Goal: Task Accomplishment & Management: Use online tool/utility

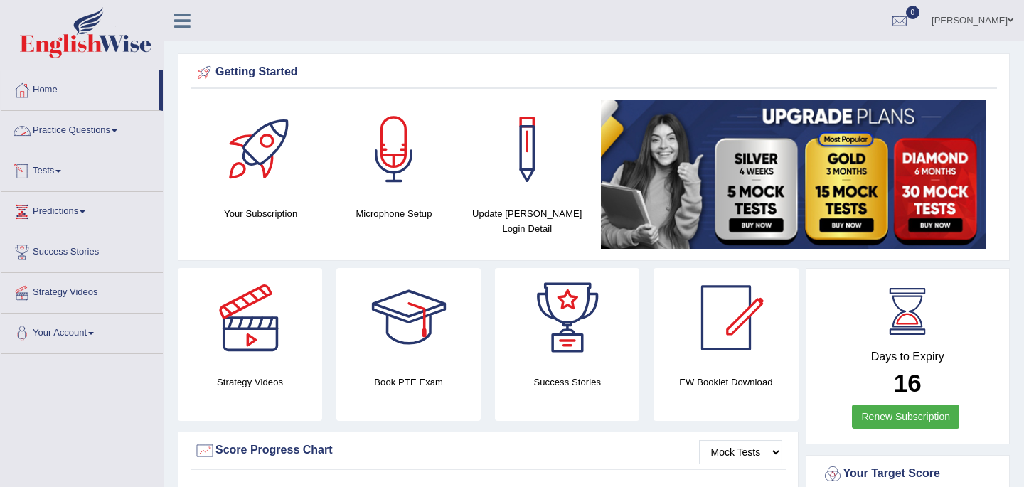
click at [52, 173] on link "Tests" at bounding box center [82, 170] width 162 height 36
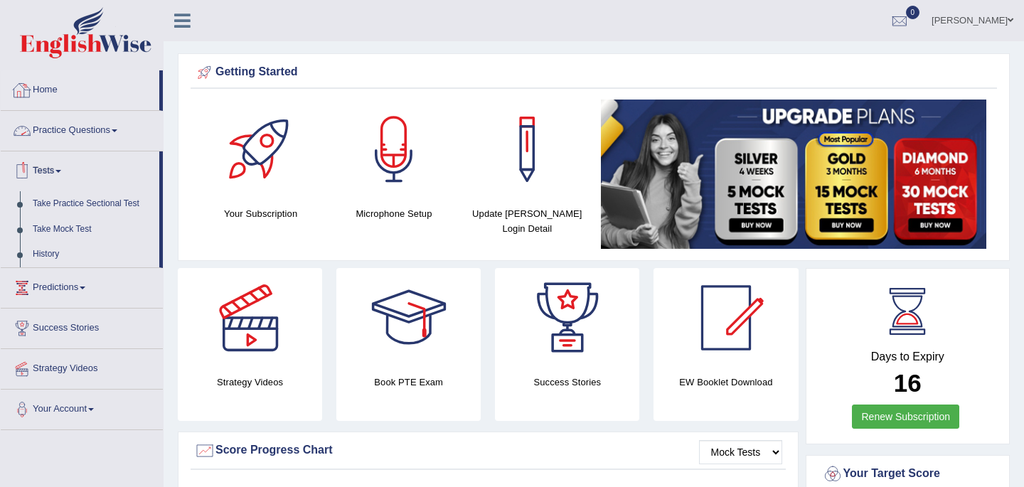
click at [46, 91] on link "Home" at bounding box center [80, 88] width 159 height 36
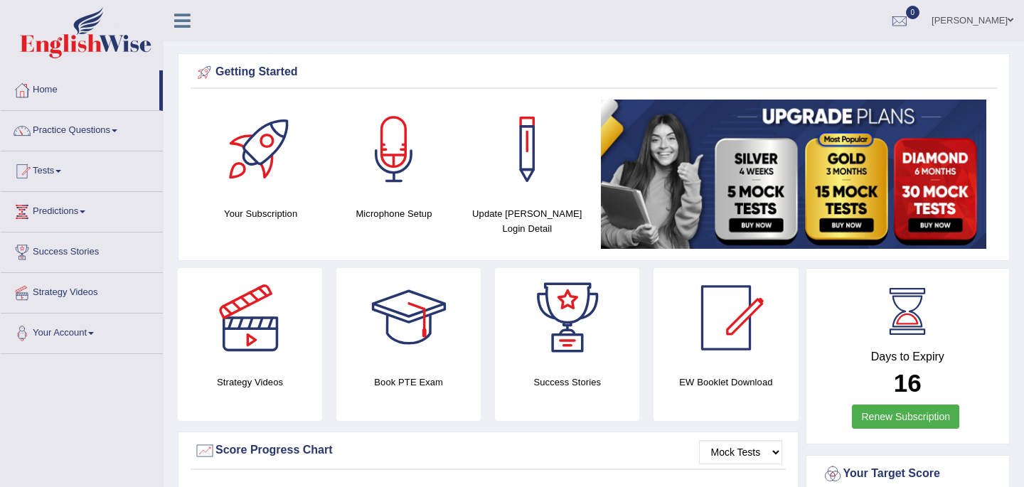
click at [55, 171] on link "Tests" at bounding box center [82, 170] width 162 height 36
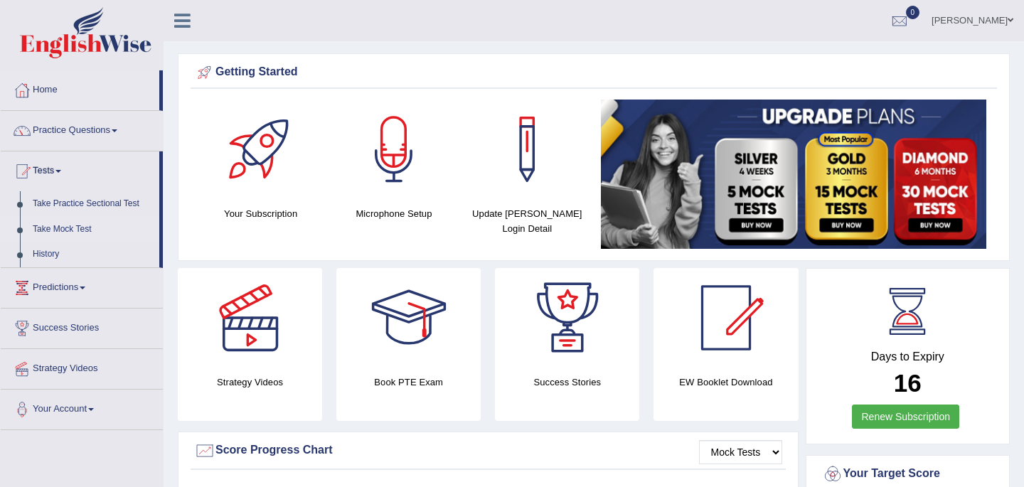
click at [68, 228] on link "Take Mock Test" at bounding box center [92, 230] width 133 height 26
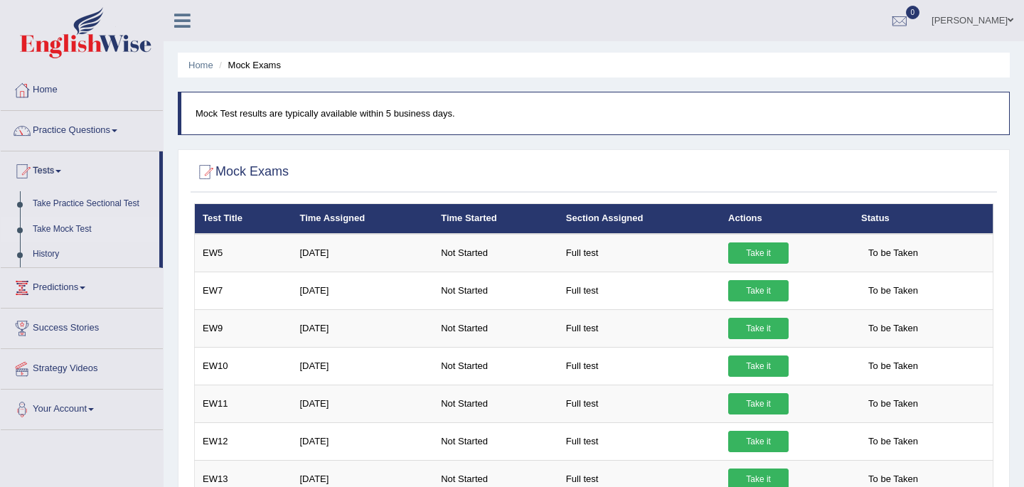
click at [51, 93] on link "Home" at bounding box center [82, 88] width 162 height 36
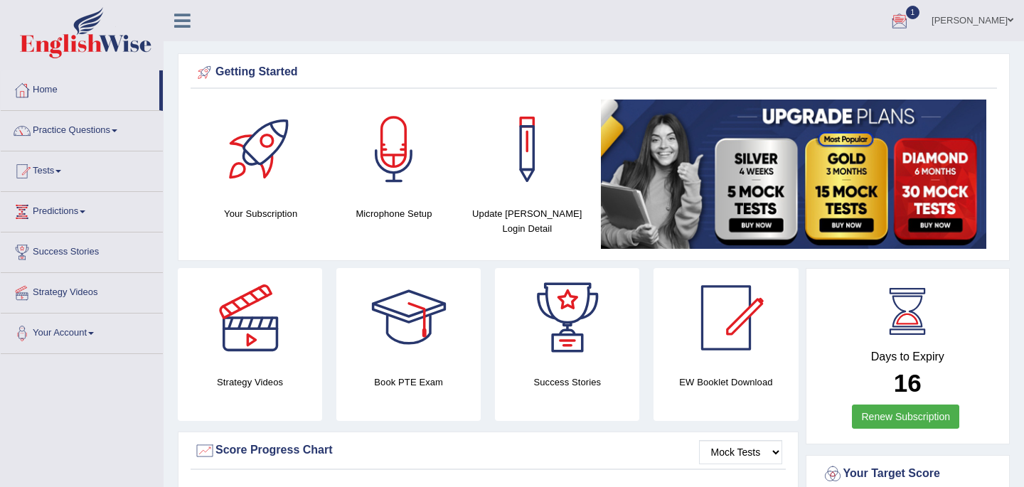
click at [889, 21] on div at bounding box center [899, 21] width 21 height 21
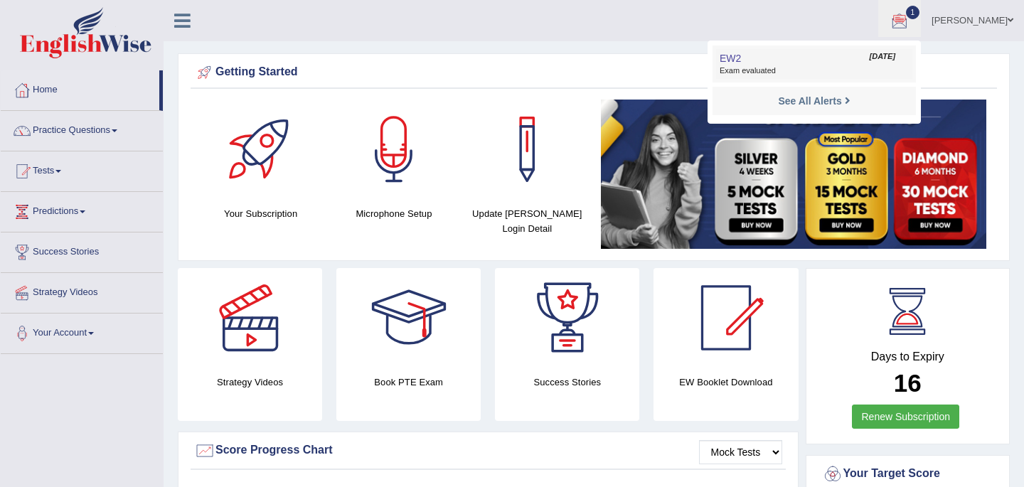
click at [720, 58] on span "EW2" at bounding box center [730, 58] width 21 height 11
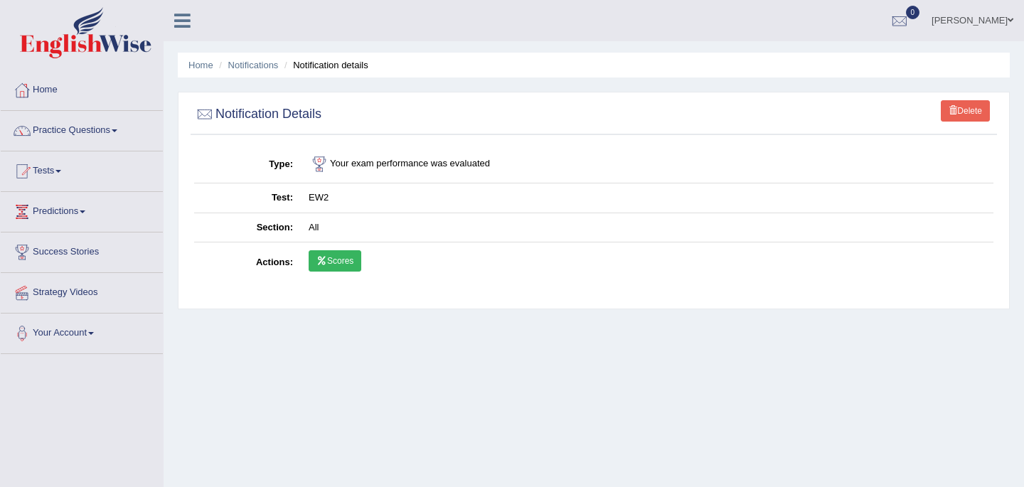
click at [336, 265] on link "Scores" at bounding box center [335, 260] width 53 height 21
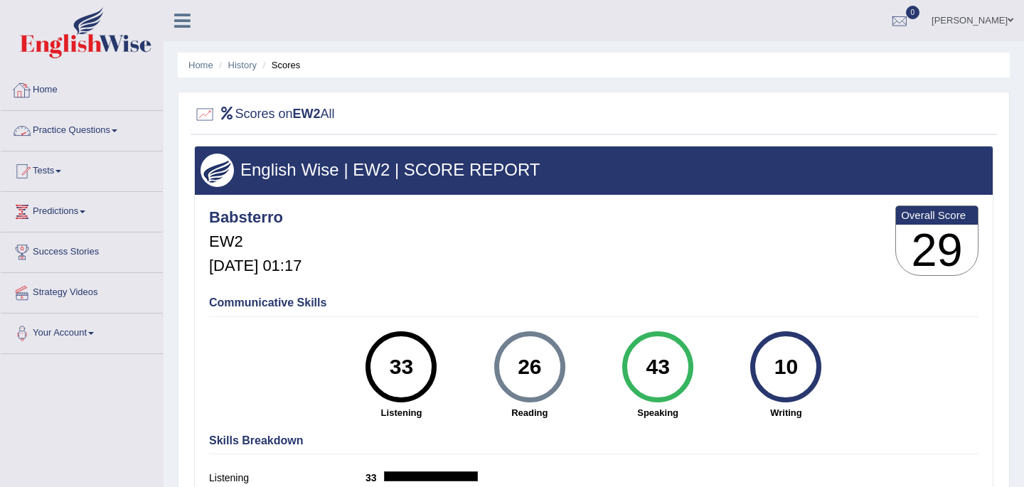
click at [46, 90] on link "Home" at bounding box center [82, 88] width 162 height 36
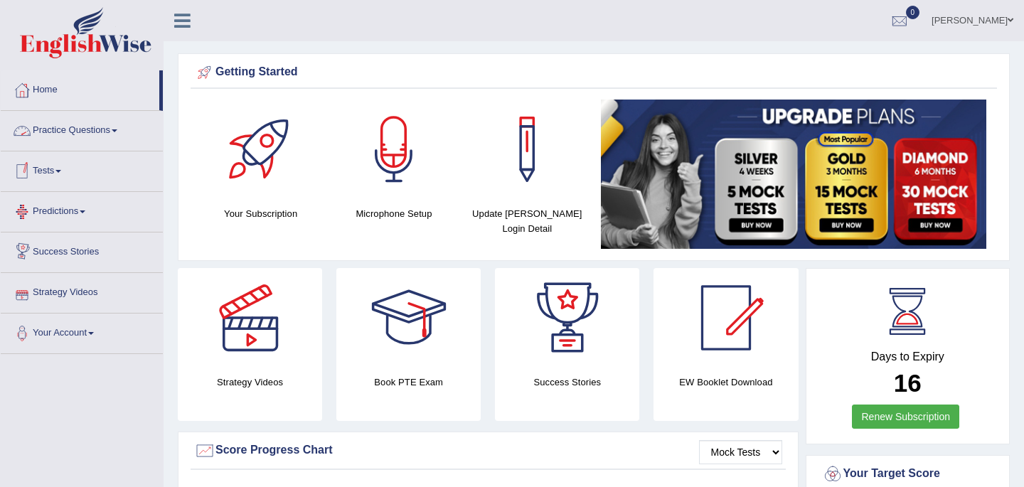
click at [57, 169] on link "Tests" at bounding box center [82, 170] width 162 height 36
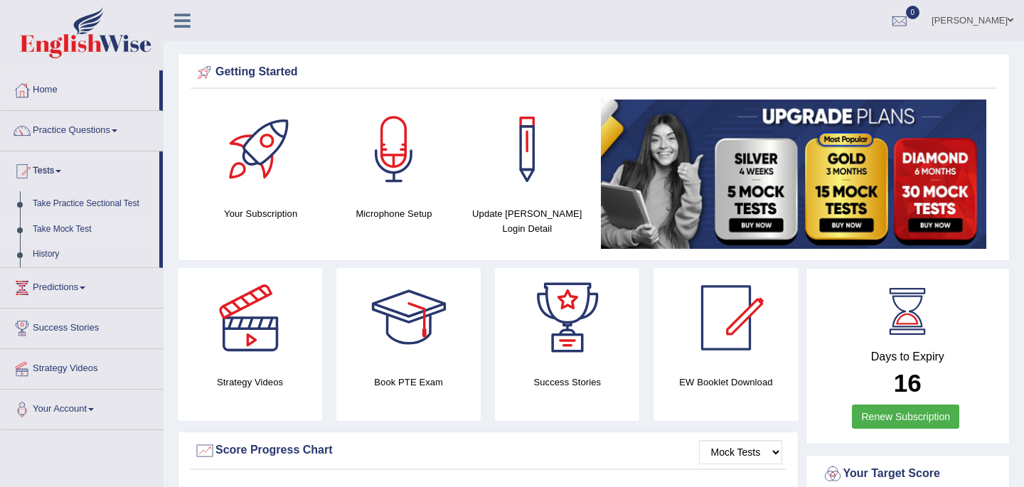
click at [67, 228] on link "Take Mock Test" at bounding box center [92, 230] width 133 height 26
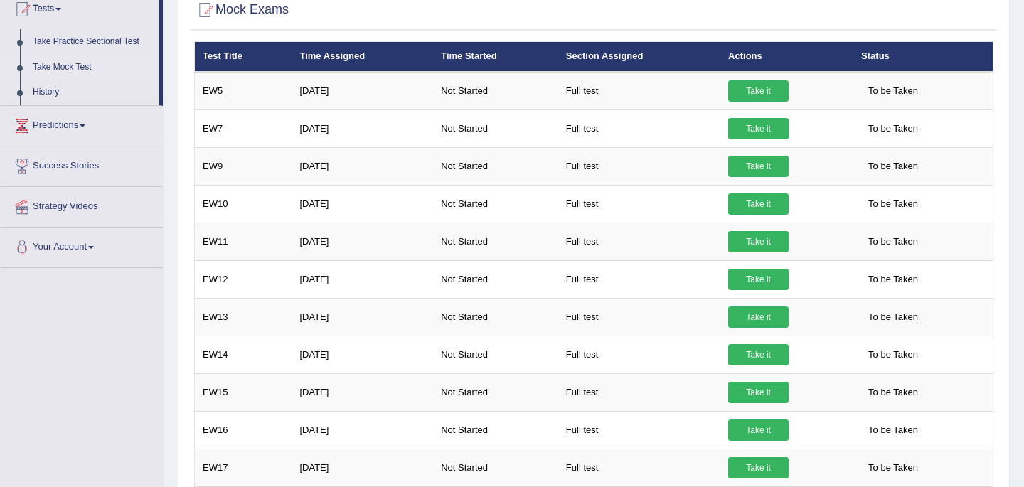
scroll to position [105, 0]
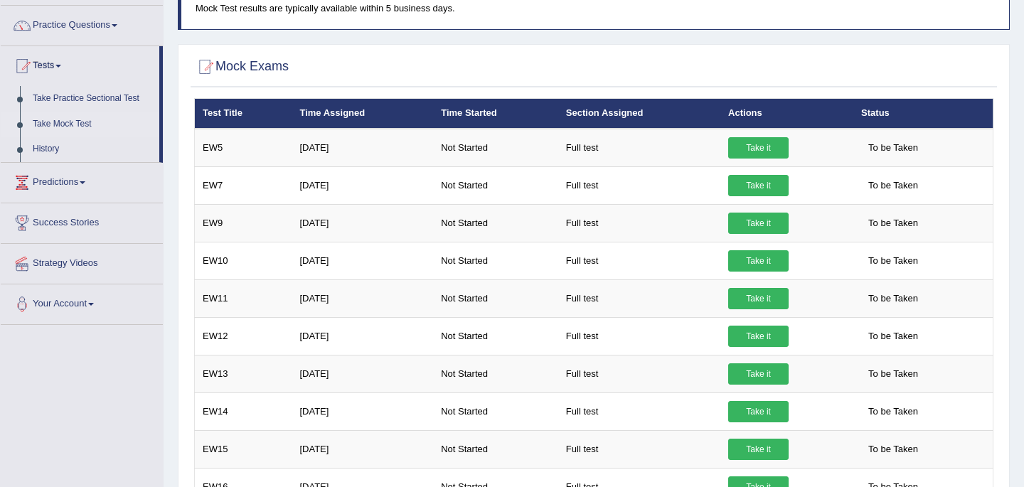
click at [74, 124] on link "Take Mock Test" at bounding box center [92, 125] width 133 height 26
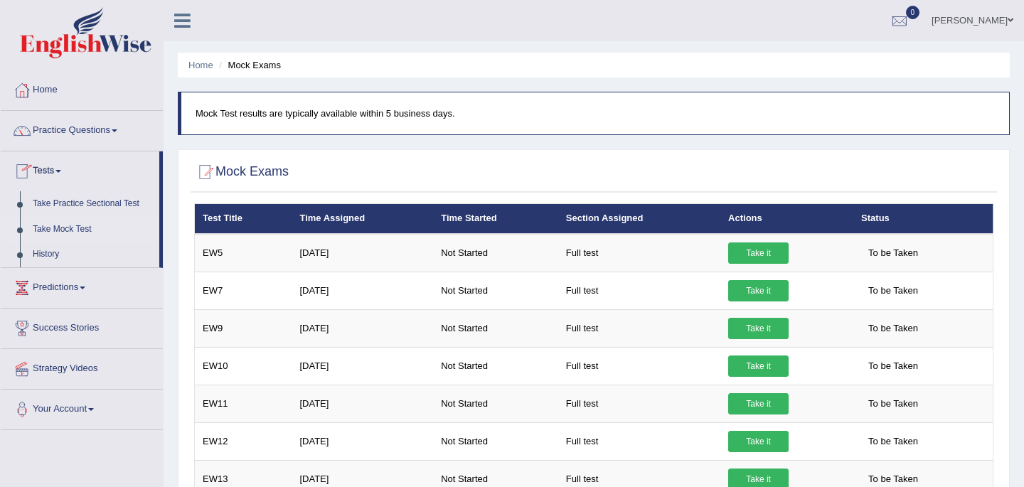
click at [58, 171] on link "Tests" at bounding box center [80, 170] width 159 height 36
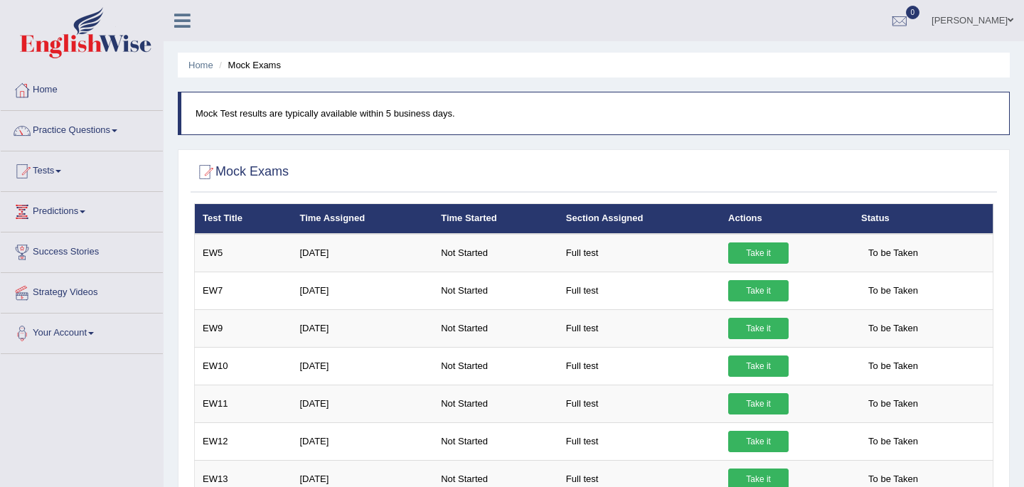
click at [58, 171] on link "Tests" at bounding box center [82, 170] width 162 height 36
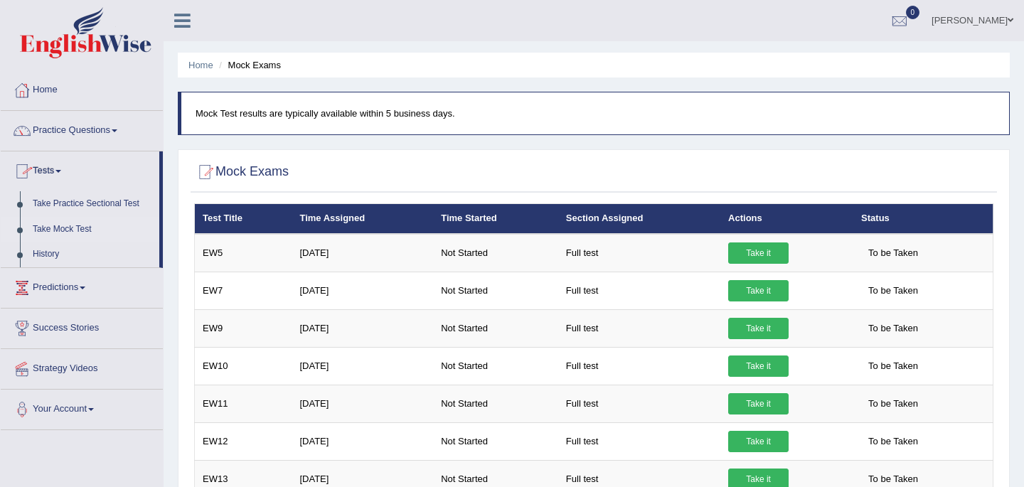
click at [41, 91] on link "Home" at bounding box center [82, 88] width 162 height 36
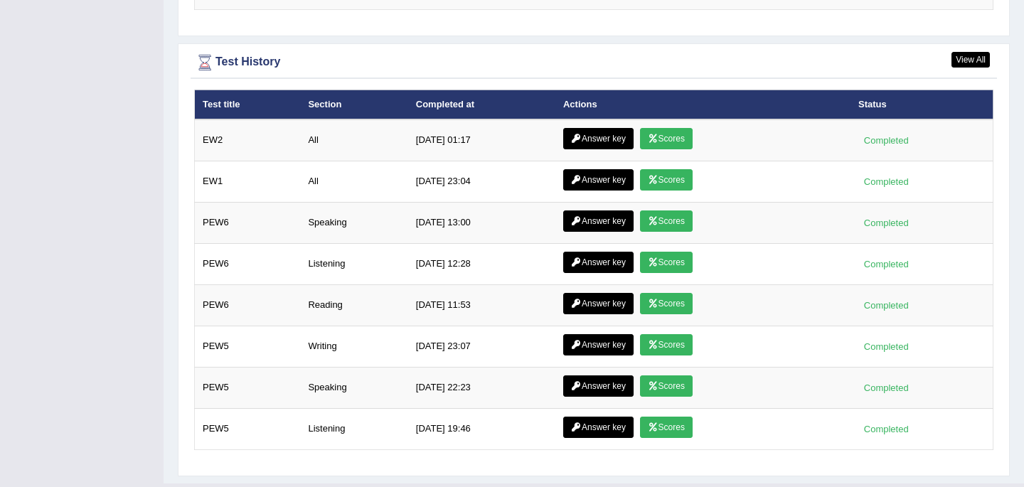
scroll to position [1864, 0]
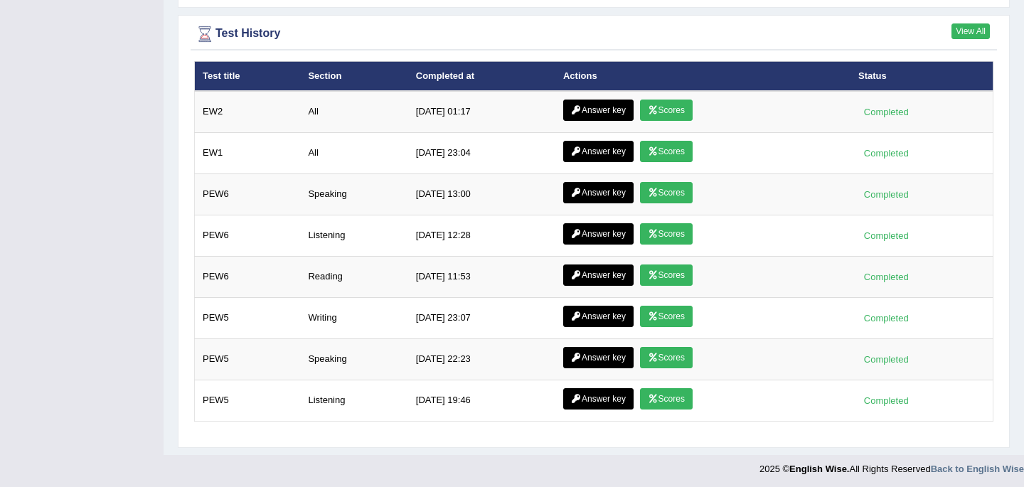
click at [969, 32] on link "View All" at bounding box center [971, 31] width 38 height 16
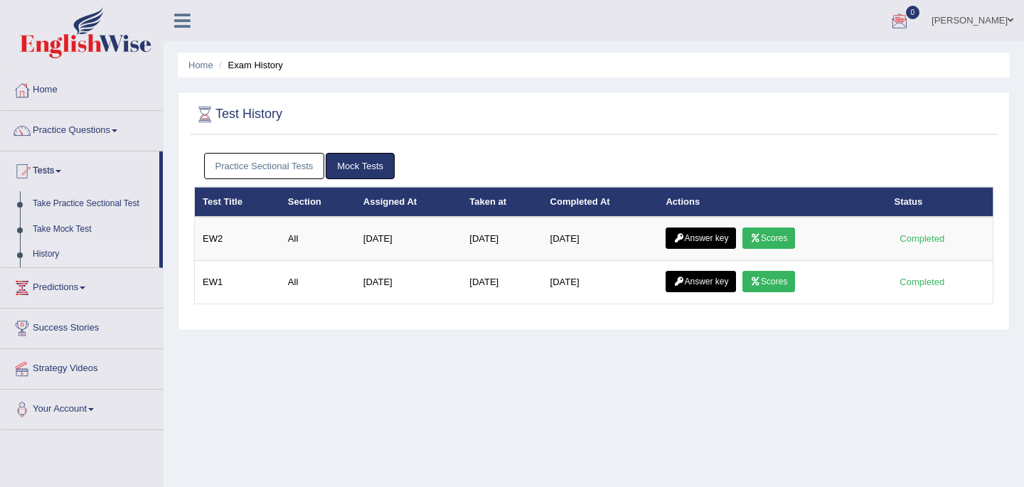
click at [48, 88] on link "Home" at bounding box center [82, 88] width 162 height 36
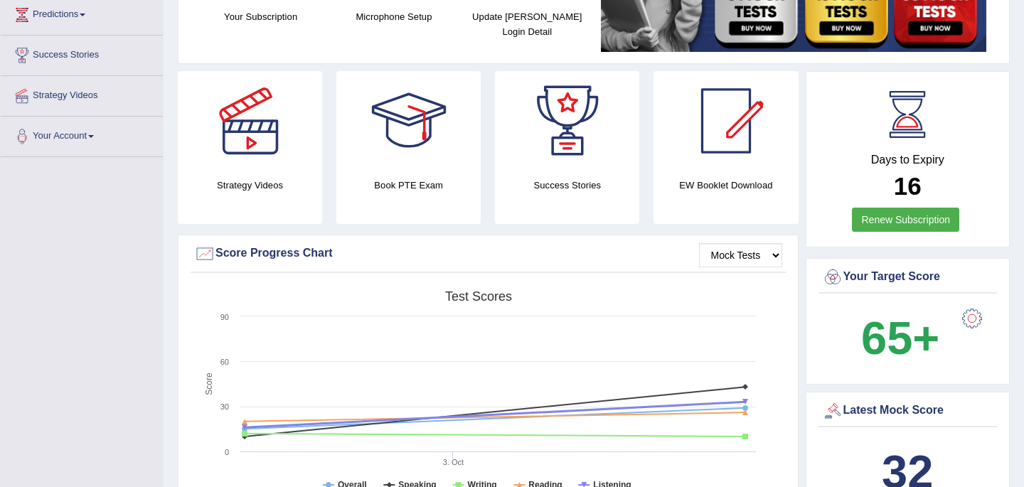
scroll to position [156, 0]
